Goal: Task Accomplishment & Management: Use online tool/utility

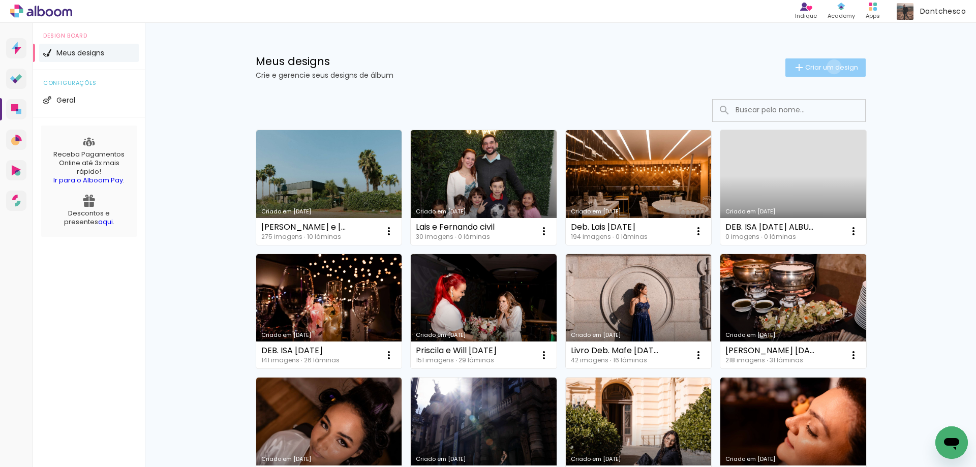
click at [828, 67] on span "Criar um design" at bounding box center [831, 67] width 53 height 7
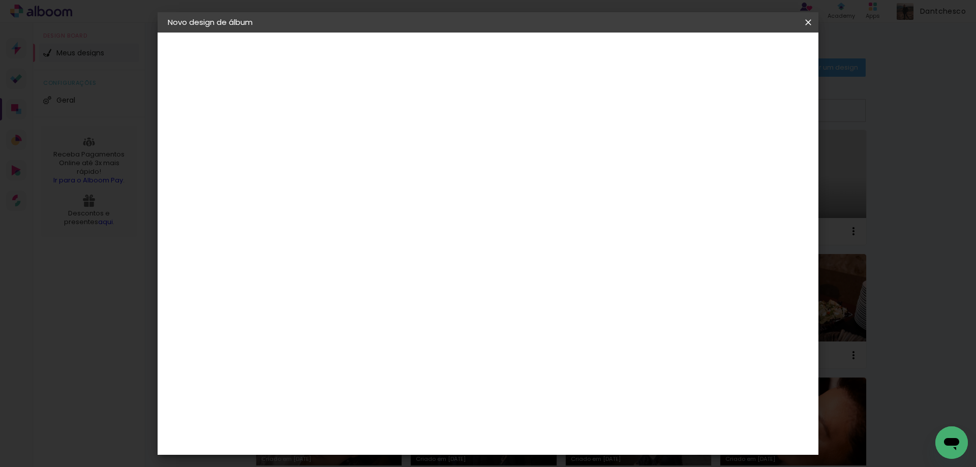
click at [334, 143] on input at bounding box center [334, 137] width 0 height 16
type input "d"
type input "[PERSON_NAME] LIVRO ASS"
type paper-input "[PERSON_NAME] LIVRO ASS"
click at [0, 0] on slot "Avançar" at bounding box center [0, 0] width 0 height 0
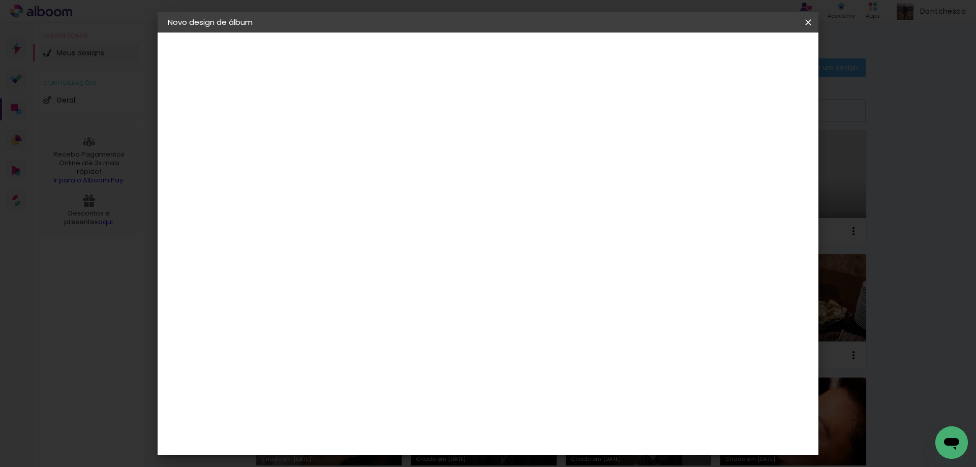
click at [0, 0] on slot "Tamanho Livre" at bounding box center [0, 0] width 0 height 0
click at [411, 194] on input at bounding box center [359, 193] width 103 height 13
type input "ENLAB"
type paper-input "ENLAB"
click at [390, 229] on div "Enlab Encadernadora" at bounding box center [358, 232] width 63 height 16
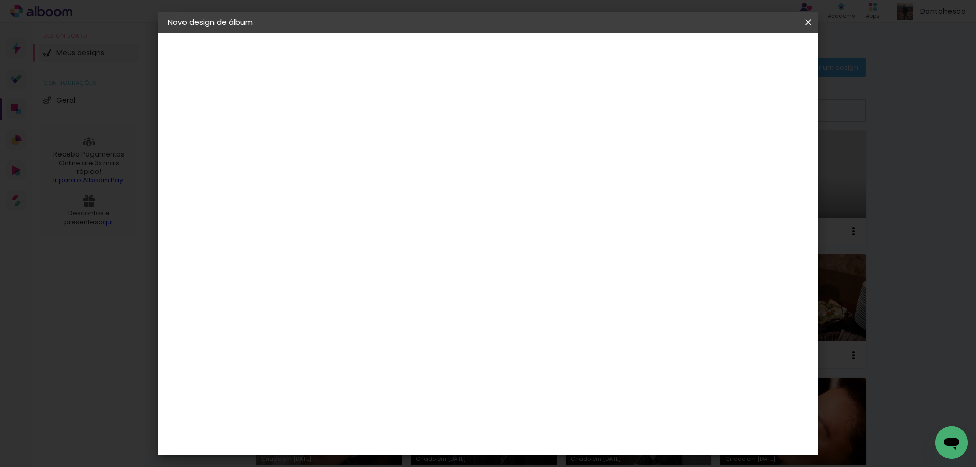
click at [390, 232] on div "Enlab Encadernadora" at bounding box center [358, 232] width 63 height 16
click at [361, 223] on paper-item "Enlab Encadernadora" at bounding box center [350, 232] width 90 height 26
click at [390, 230] on div "Enlab Encadernadora" at bounding box center [358, 232] width 63 height 16
click at [419, 119] on div "Fornecedor Escolha um fornecedor ou avance com o tamanho livre. Voltar Avançar" at bounding box center [401, 76] width 223 height 86
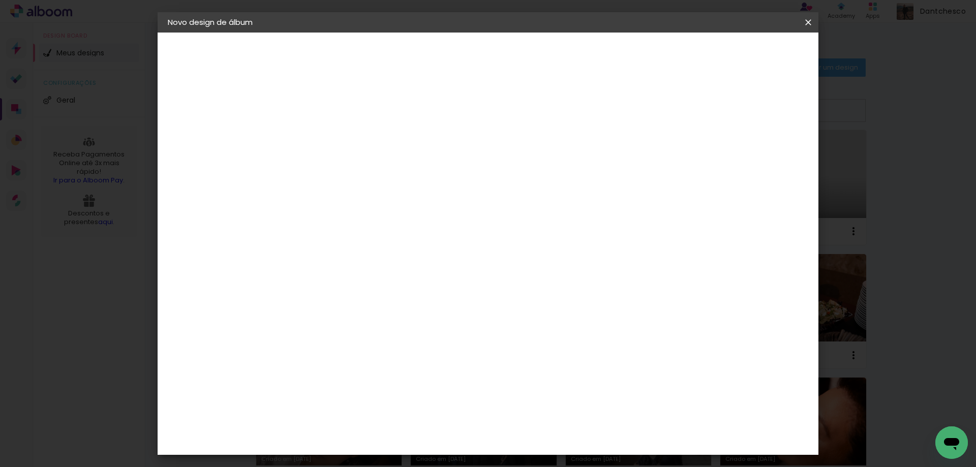
click at [390, 227] on div "Enlab Encadernadora" at bounding box center [358, 232] width 63 height 16
click at [0, 0] on slot "Avançar" at bounding box center [0, 0] width 0 height 0
click at [373, 171] on input "text" at bounding box center [354, 177] width 40 height 16
click at [520, 208] on paper-item "Horizontal" at bounding box center [553, 209] width 203 height 20
type input "Horizontal"
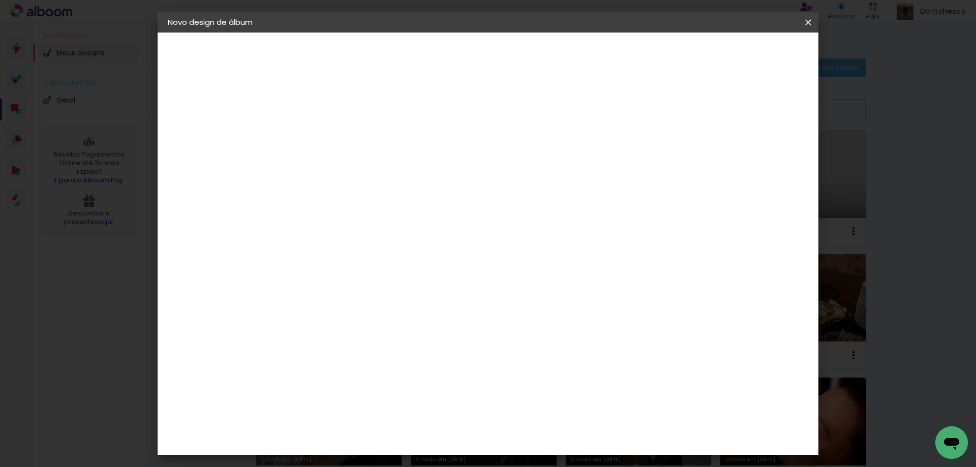
click at [402, 289] on span "20 × 30" at bounding box center [378, 302] width 47 height 27
click at [0, 0] on slot "Avançar" at bounding box center [0, 0] width 0 height 0
click at [744, 54] on span "Iniciar design" at bounding box center [721, 53] width 46 height 7
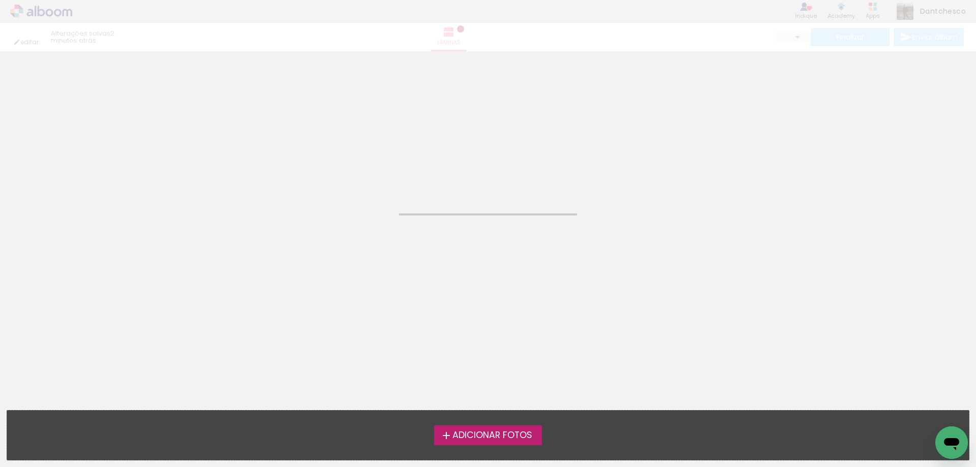
click at [500, 428] on label "Adicionar Fotos" at bounding box center [488, 434] width 108 height 19
click at [0, 0] on input "file" at bounding box center [0, 0] width 0 height 0
